Goal: Navigation & Orientation: Find specific page/section

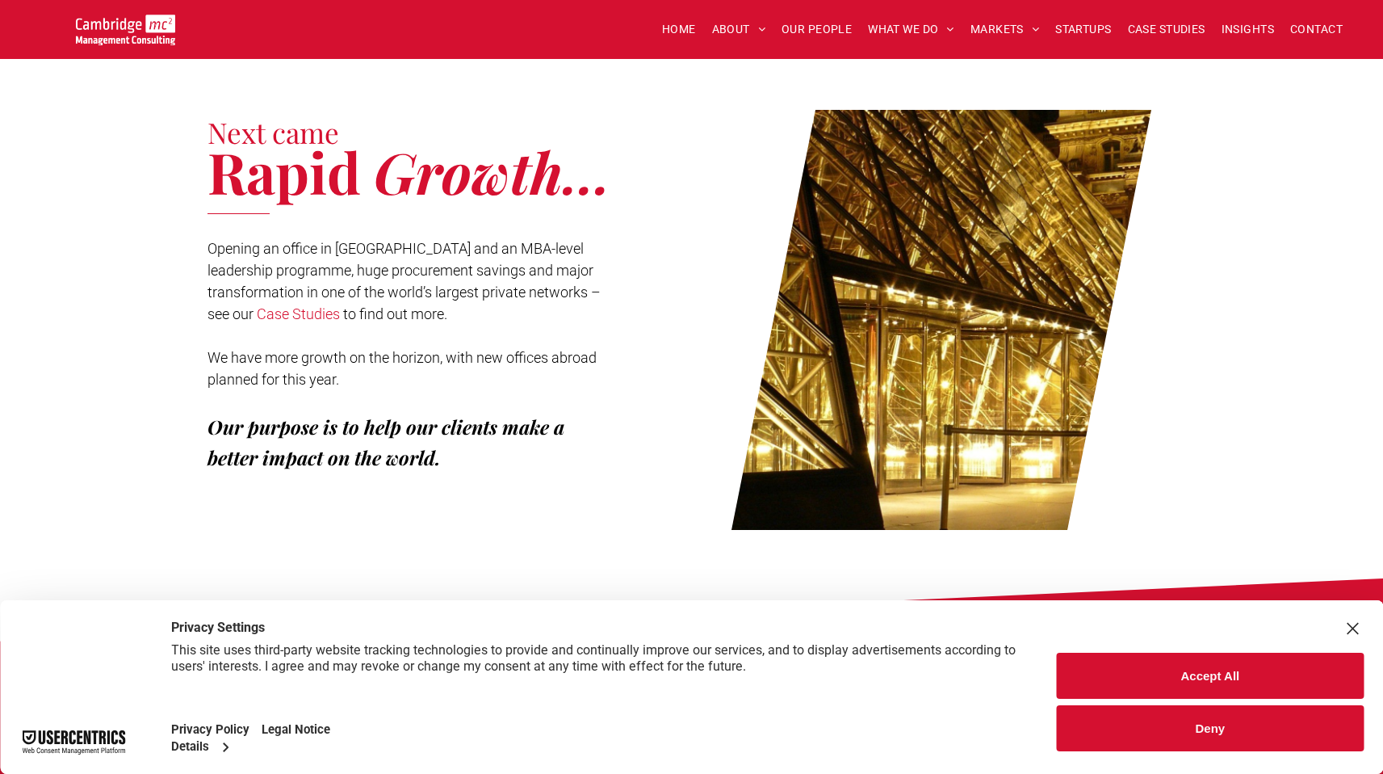
scroll to position [633, 0]
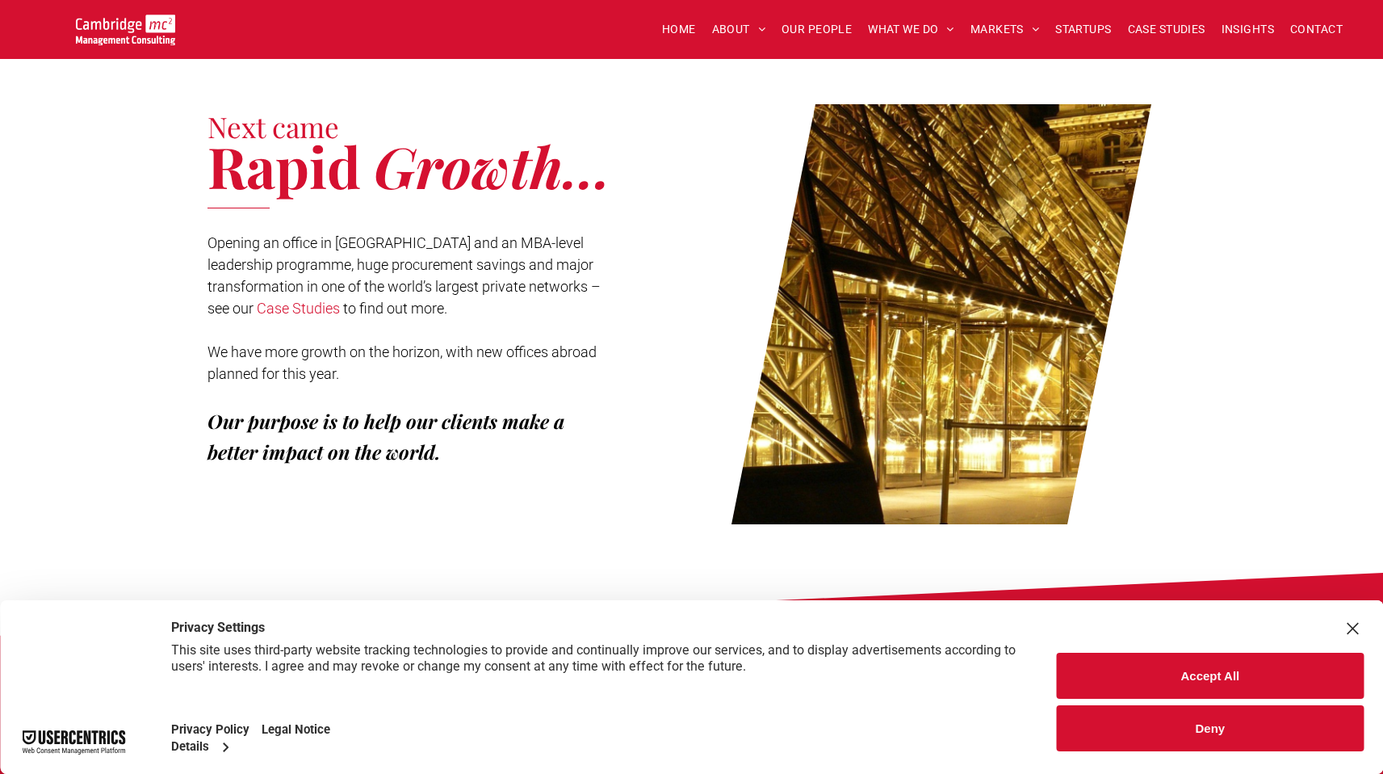
click at [1189, 715] on button "Deny" at bounding box center [1210, 728] width 307 height 46
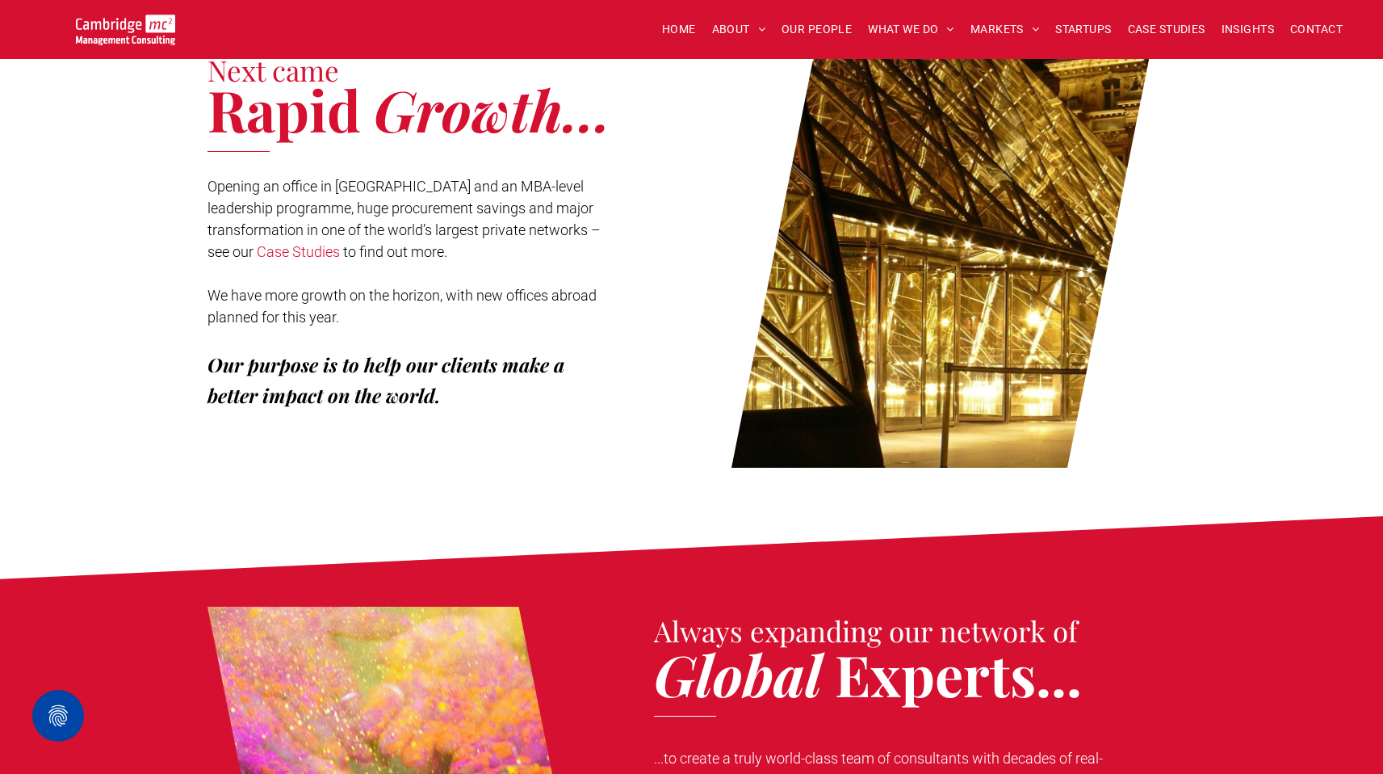
scroll to position [613, 0]
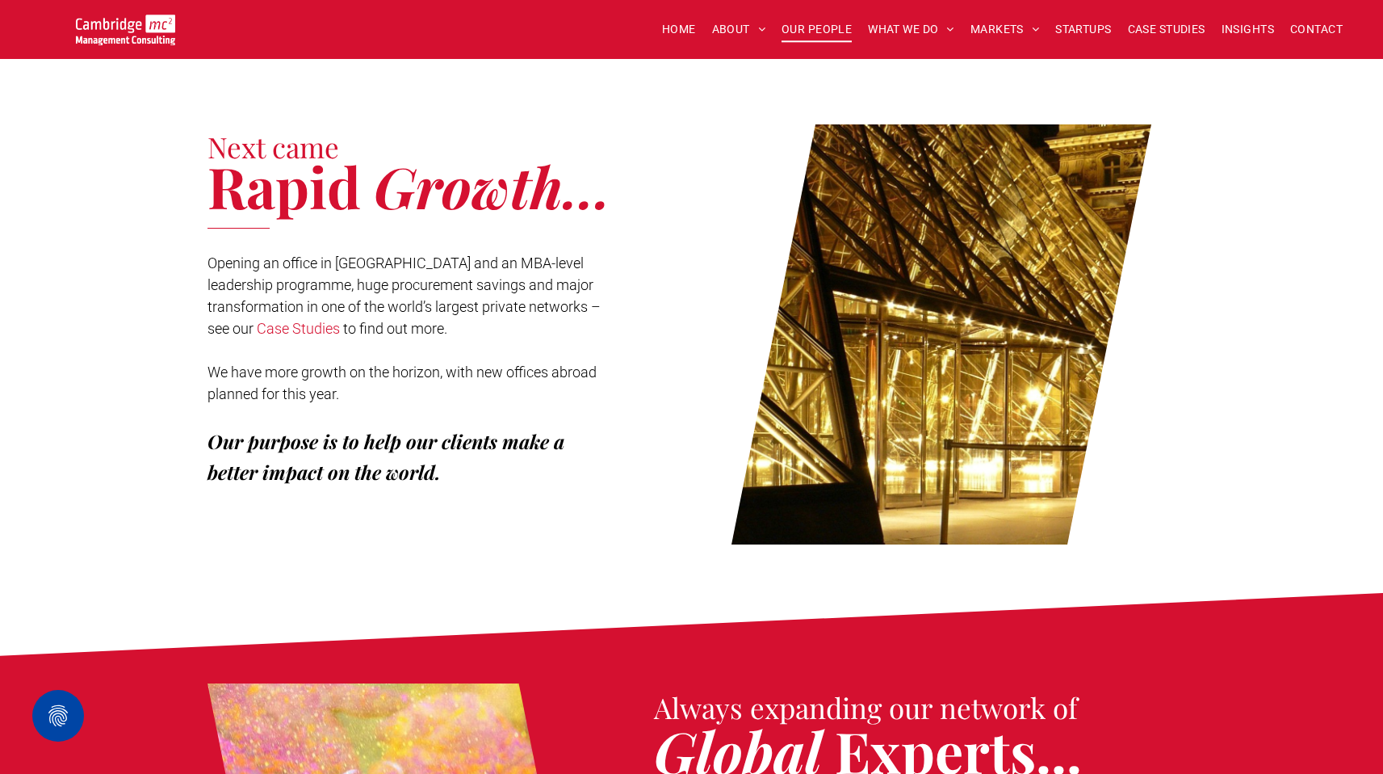
click at [812, 32] on span "OUR PEOPLE" at bounding box center [817, 29] width 70 height 25
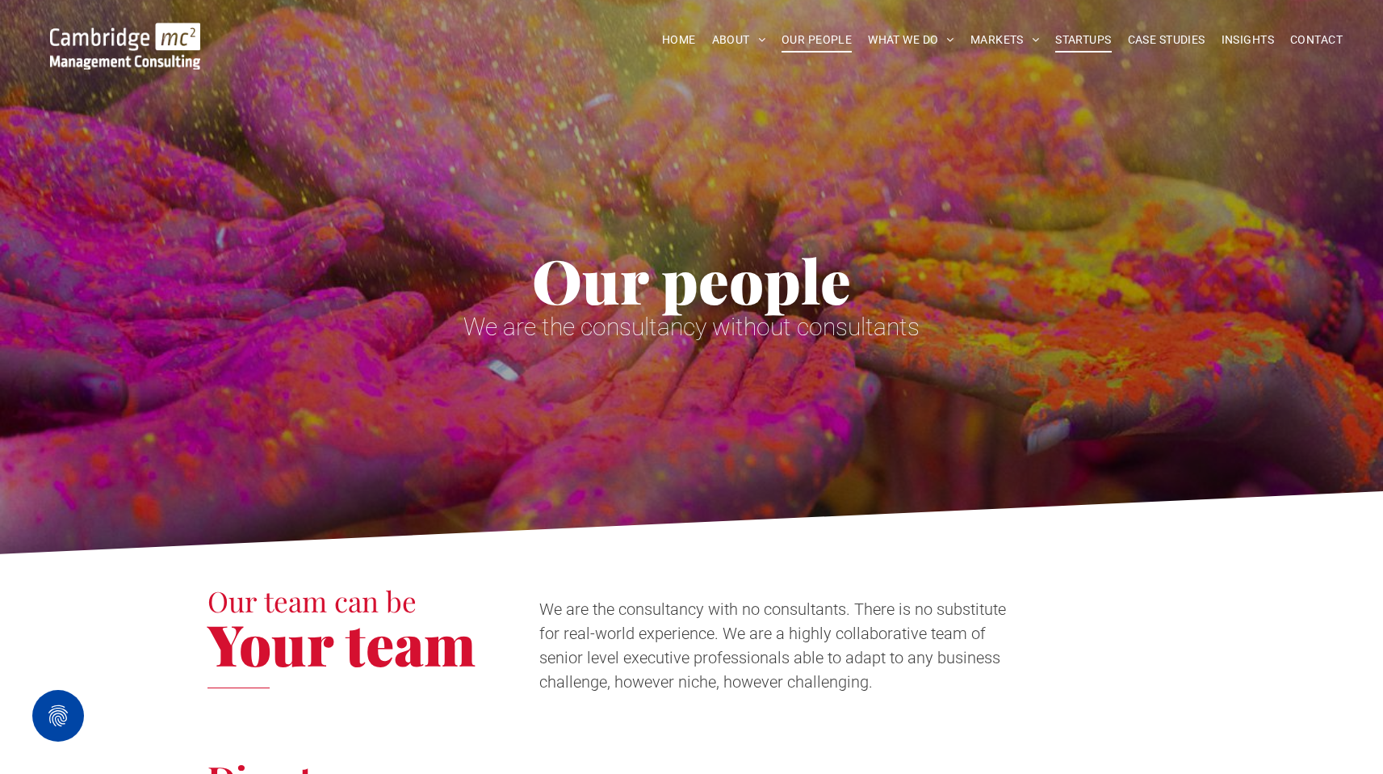
click at [1099, 30] on span "STARTUPS" at bounding box center [1083, 39] width 56 height 25
click at [1092, 39] on span "STARTUPS" at bounding box center [1083, 39] width 56 height 25
click at [677, 40] on span "HOME" at bounding box center [679, 39] width 34 height 25
